Goal: Task Accomplishment & Management: Manage account settings

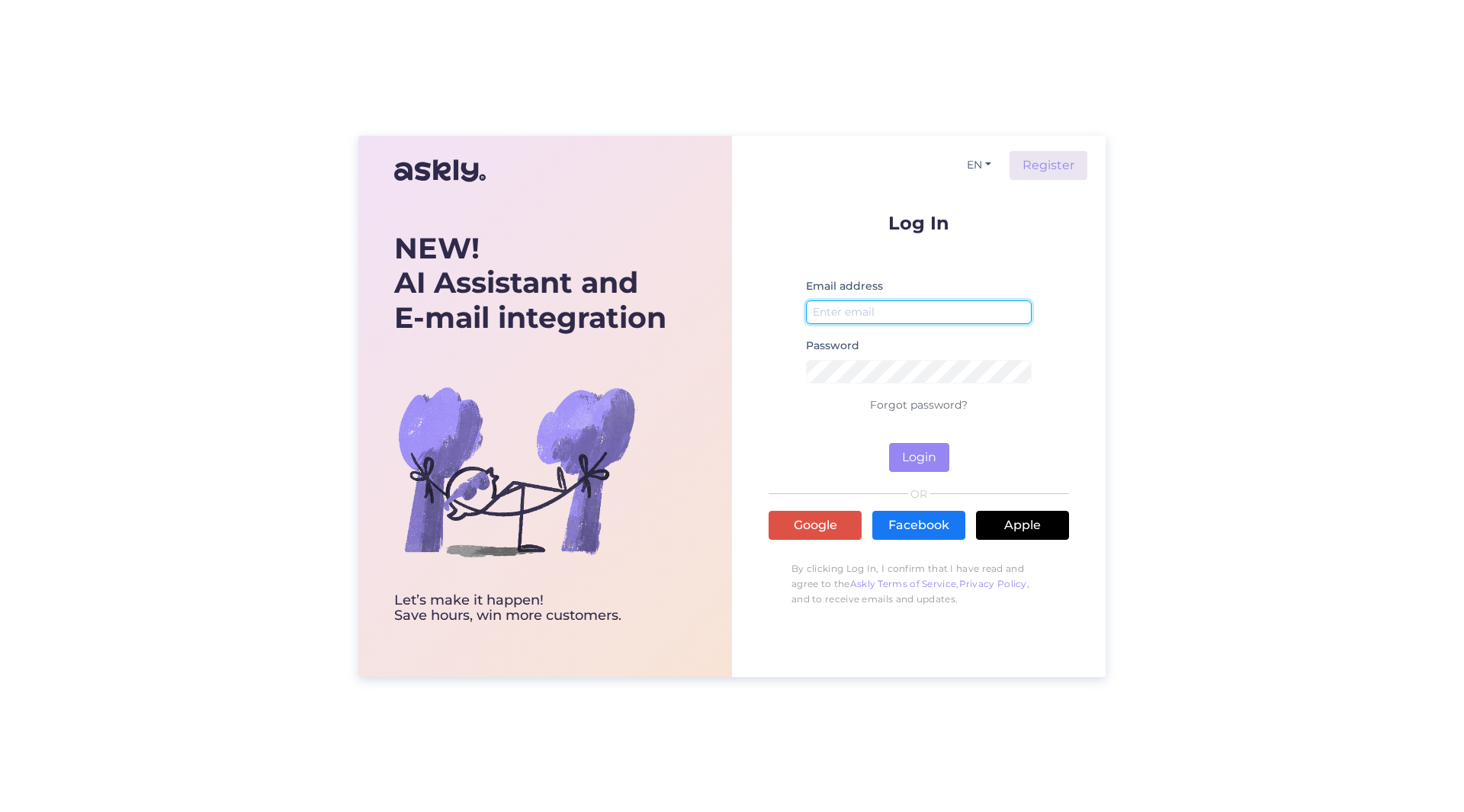
click at [860, 308] on input "email" at bounding box center [918, 312] width 225 height 24
type input "l"
click at [836, 531] on link "Google" at bounding box center [816, 524] width 93 height 29
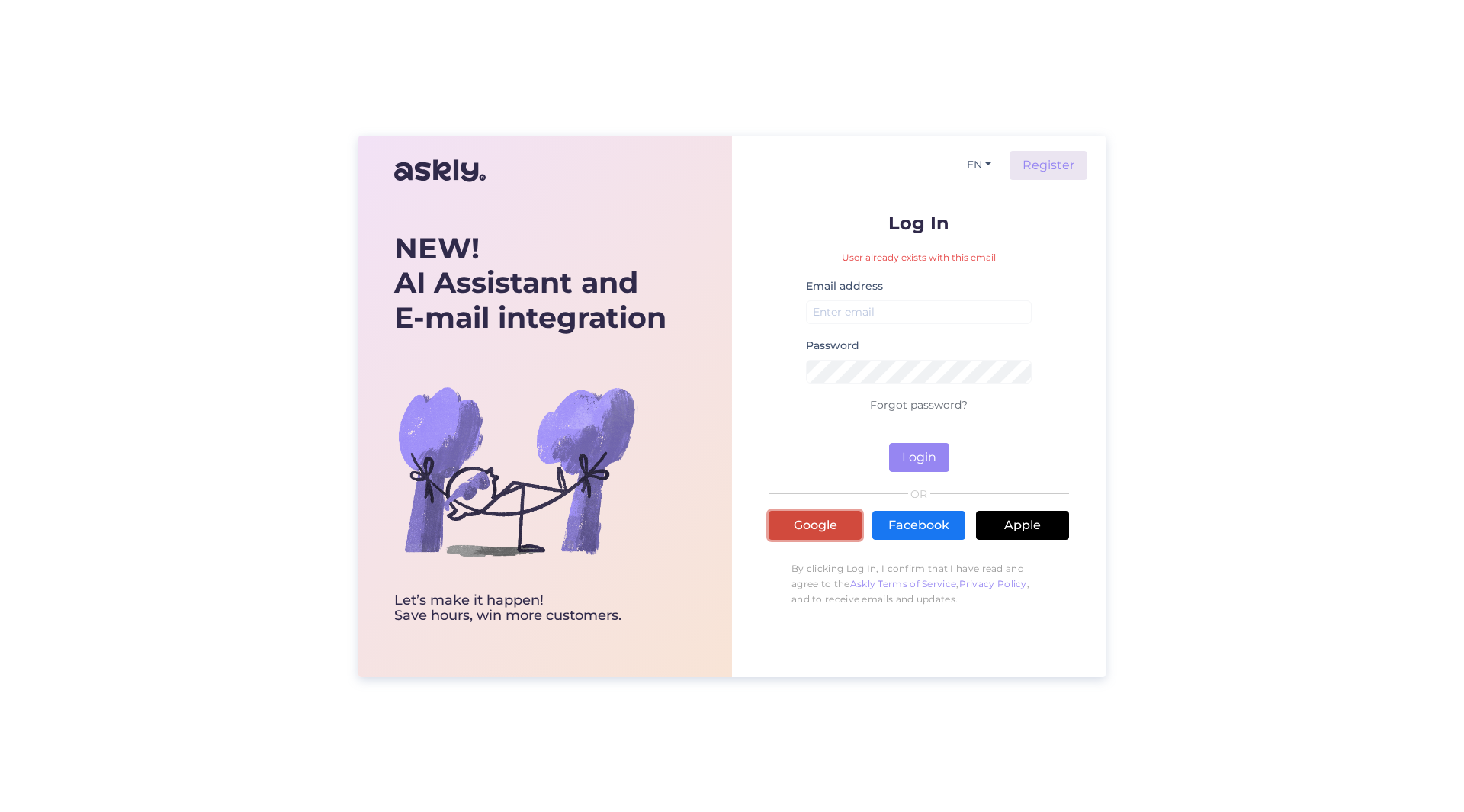
click at [805, 521] on link "Google" at bounding box center [816, 524] width 93 height 29
click at [913, 306] on input "email" at bounding box center [918, 312] width 225 height 24
type input "[EMAIL_ADDRESS][DOMAIN_NAME]"
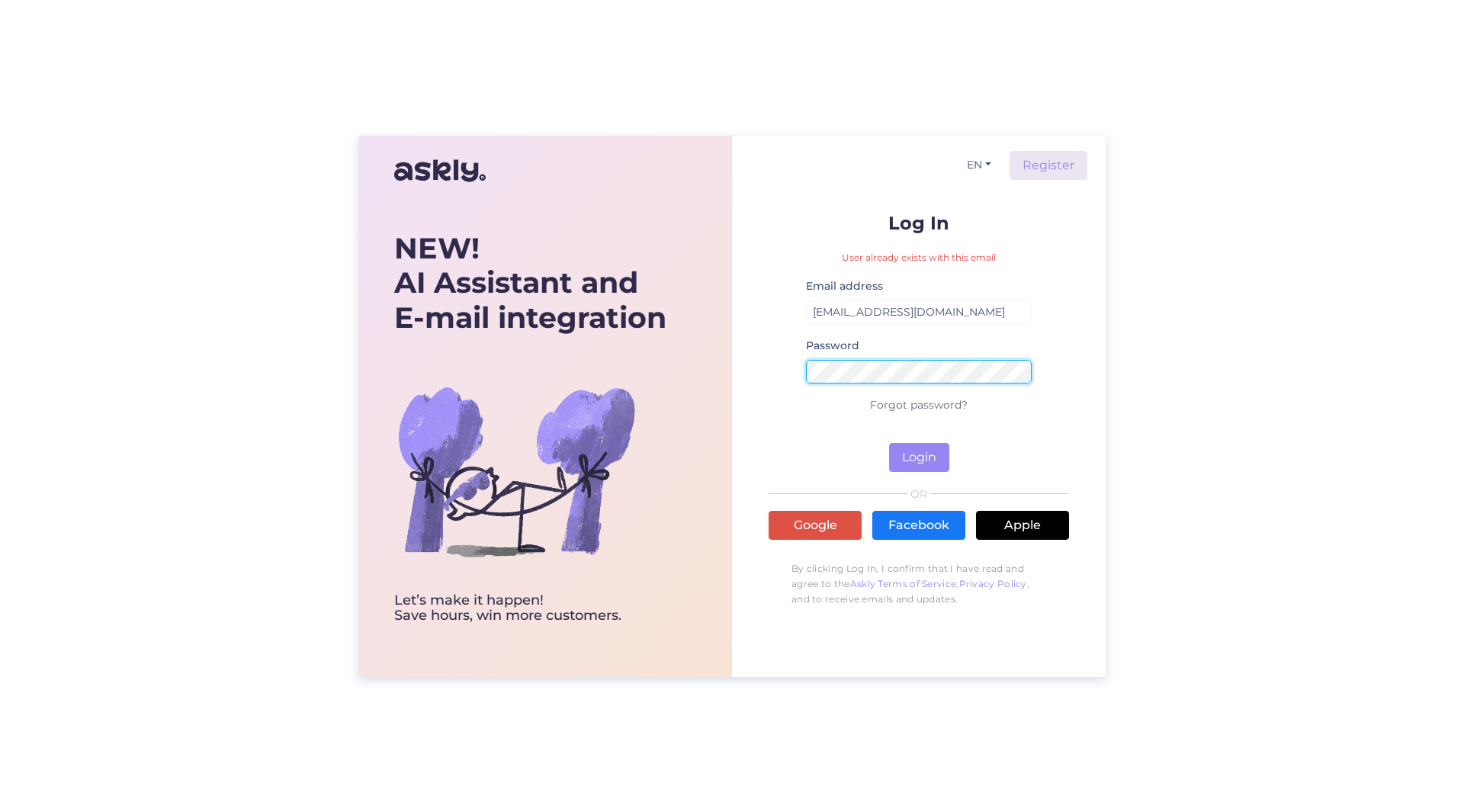
click at [889, 443] on button "Login" at bounding box center [919, 457] width 60 height 29
drag, startPoint x: 1143, startPoint y: 513, endPoint x: 1141, endPoint y: 350, distance: 163.0
click at [1143, 509] on div "NEW! AI Assistant and E-mail integration Let’s make it happen! Save hours, win …" at bounding box center [732, 406] width 1464 height 812
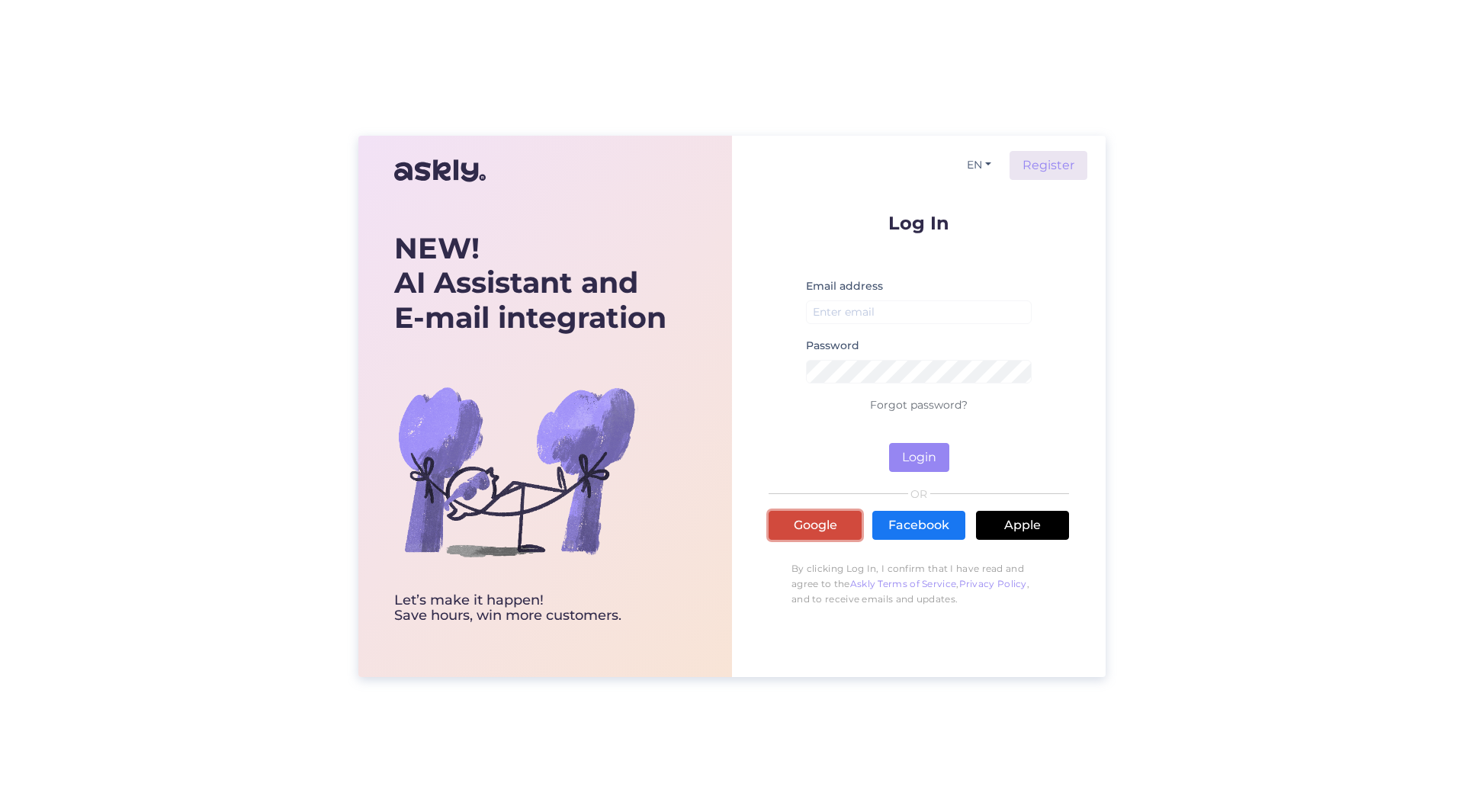
click at [820, 525] on link "Google" at bounding box center [816, 524] width 93 height 29
click at [907, 456] on button "Login" at bounding box center [919, 457] width 60 height 29
click at [861, 317] on input "email" at bounding box center [918, 312] width 225 height 24
type input "liina.luuken@voco.ee"
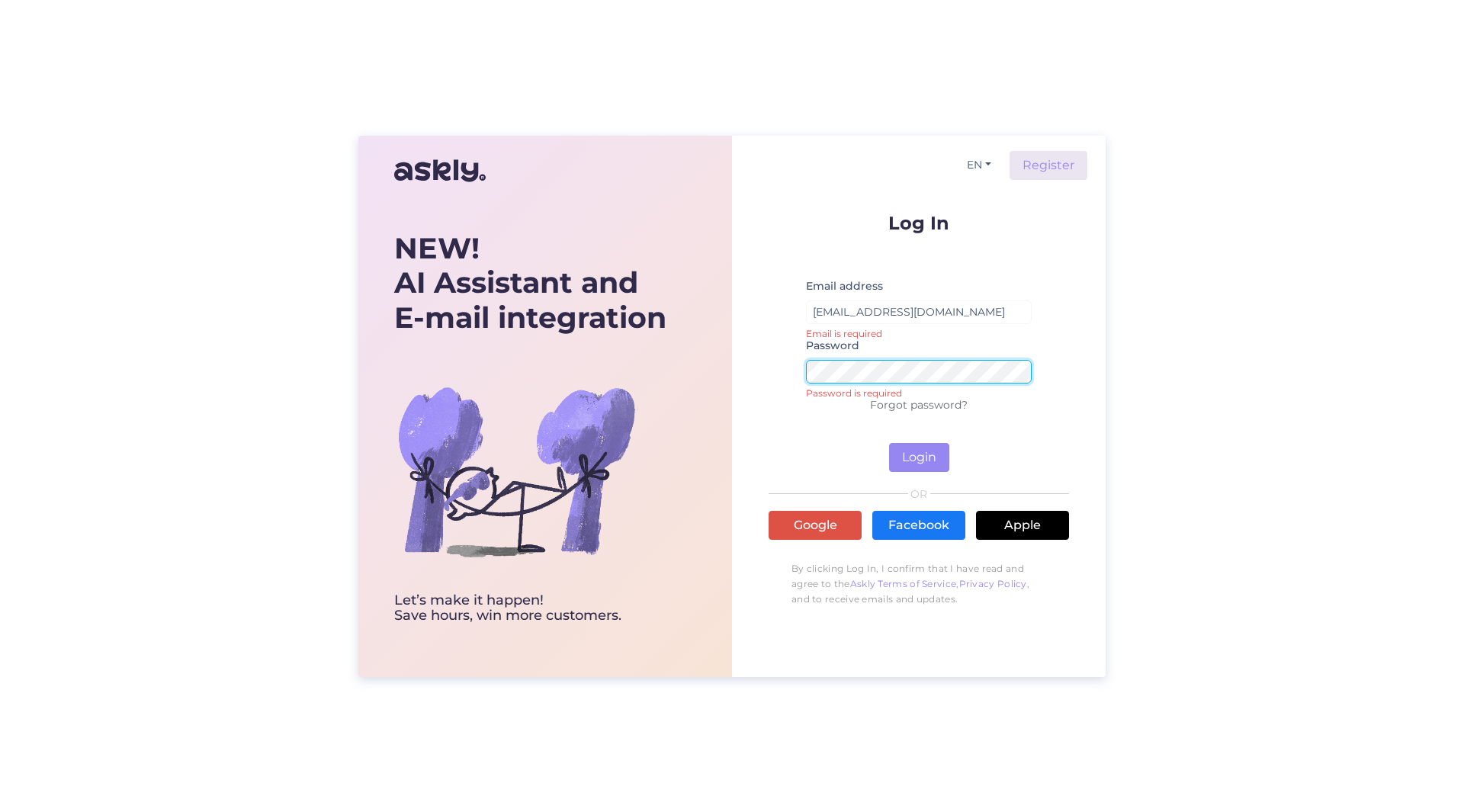
click at [889, 443] on button "Login" at bounding box center [919, 457] width 60 height 29
click at [678, 348] on div "NEW! AI Assistant and E-mail integration Let’s make it happen! Save hours, win …" at bounding box center [732, 406] width 748 height 542
click at [889, 443] on button "Login" at bounding box center [919, 457] width 60 height 29
click at [805, 528] on link "Google" at bounding box center [816, 524] width 93 height 29
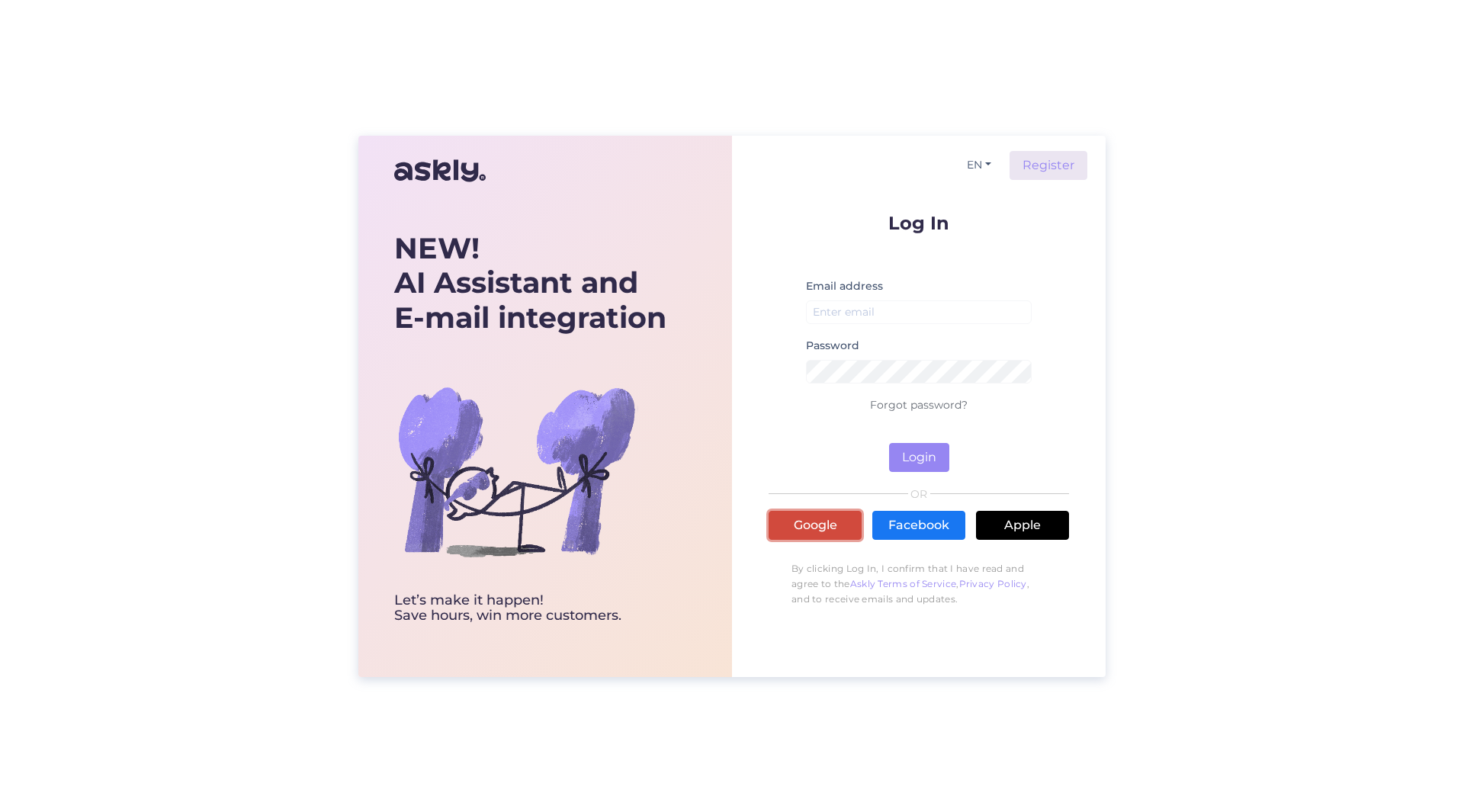
click at [811, 525] on link "Google" at bounding box center [816, 524] width 93 height 29
